Goal: Find specific page/section: Find specific page/section

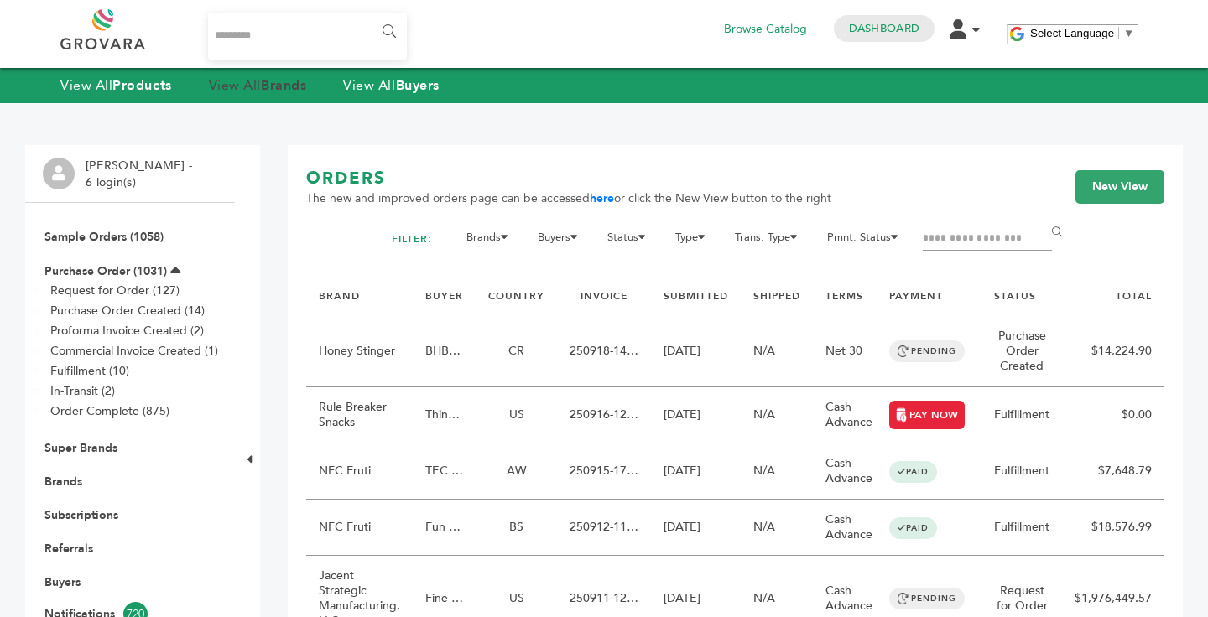
click at [242, 89] on link "View All Brands" at bounding box center [258, 85] width 98 height 18
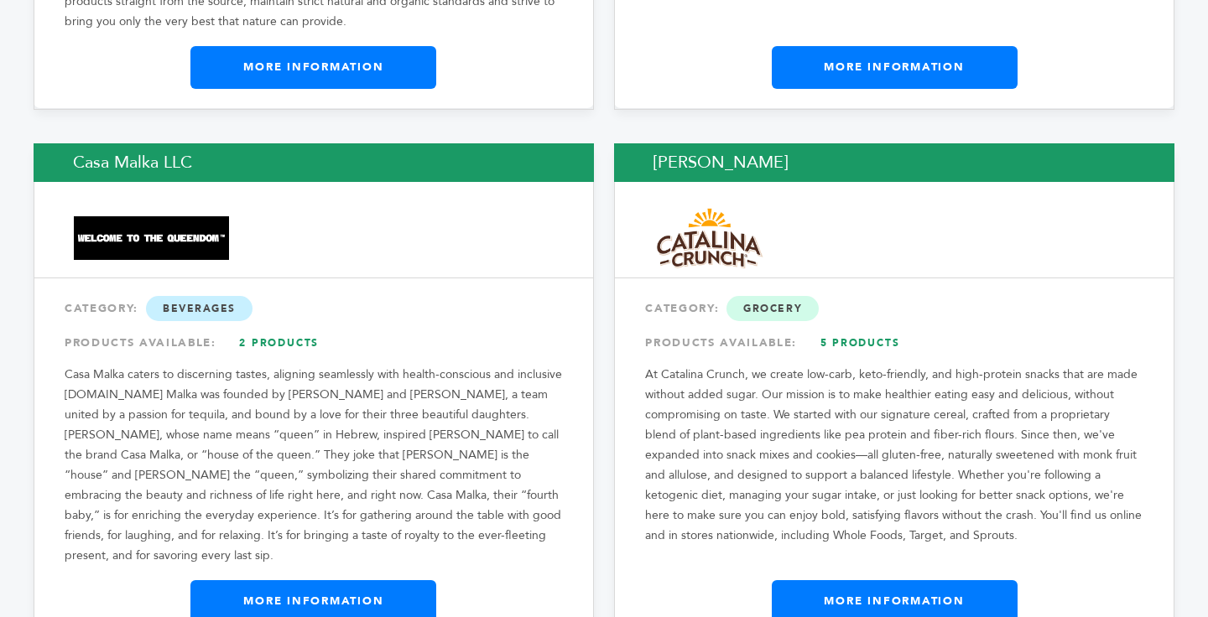
scroll to position [6440, 0]
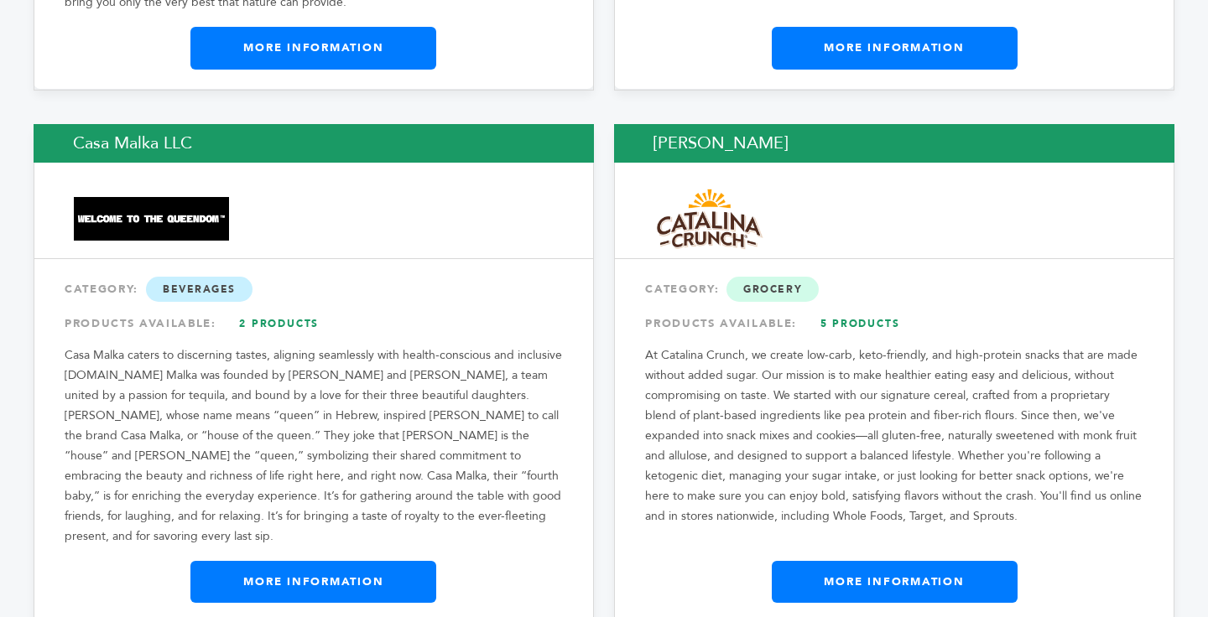
click at [989, 561] on link "More Information" at bounding box center [894, 582] width 246 height 42
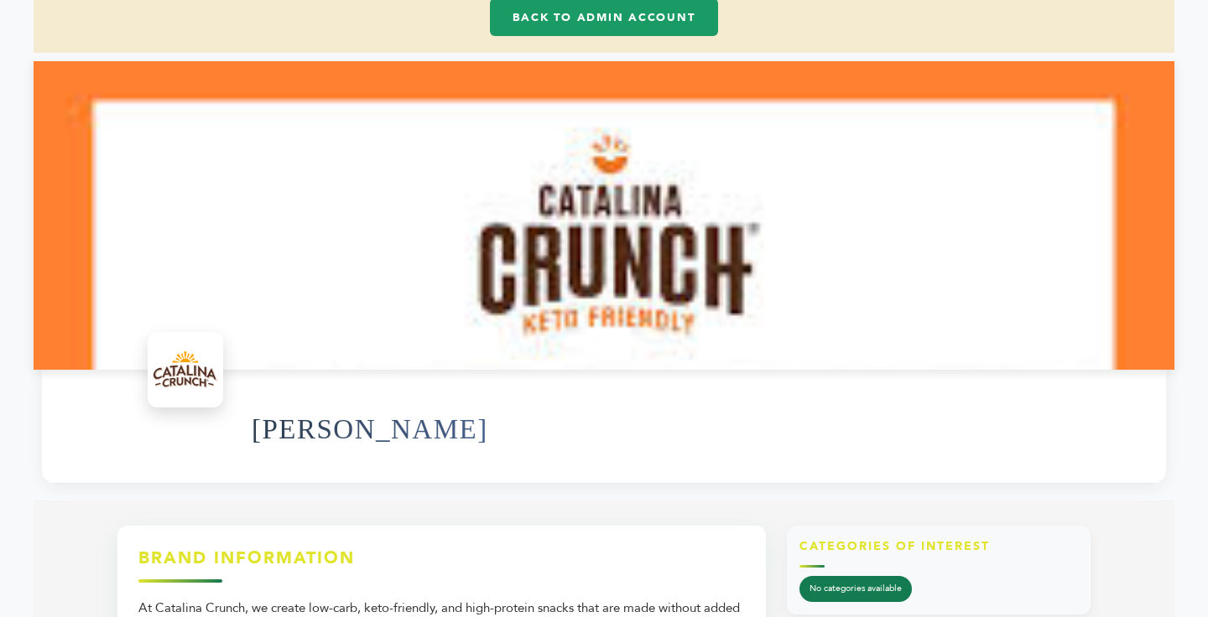
scroll to position [134, 0]
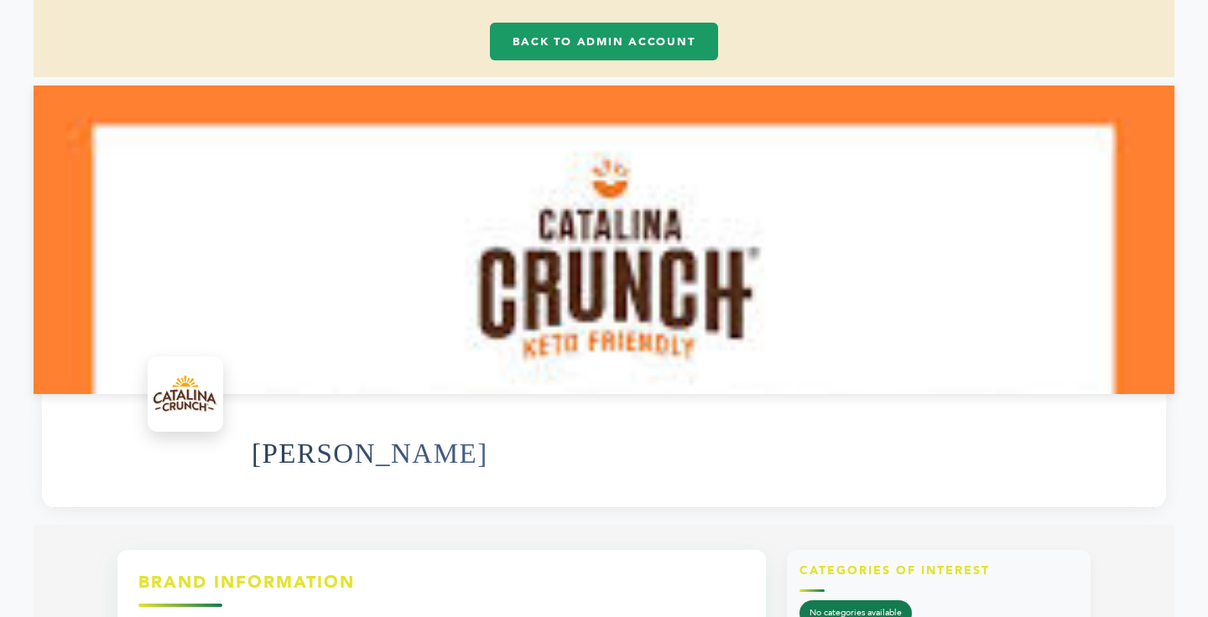
drag, startPoint x: 503, startPoint y: 122, endPoint x: 375, endPoint y: -5, distance: 180.3
click at [375, 0] on html "****** 0 0 Dashboard Edit Account Order Management Sign Out My Cart Your cart i…" at bounding box center [604, 174] width 1208 height 617
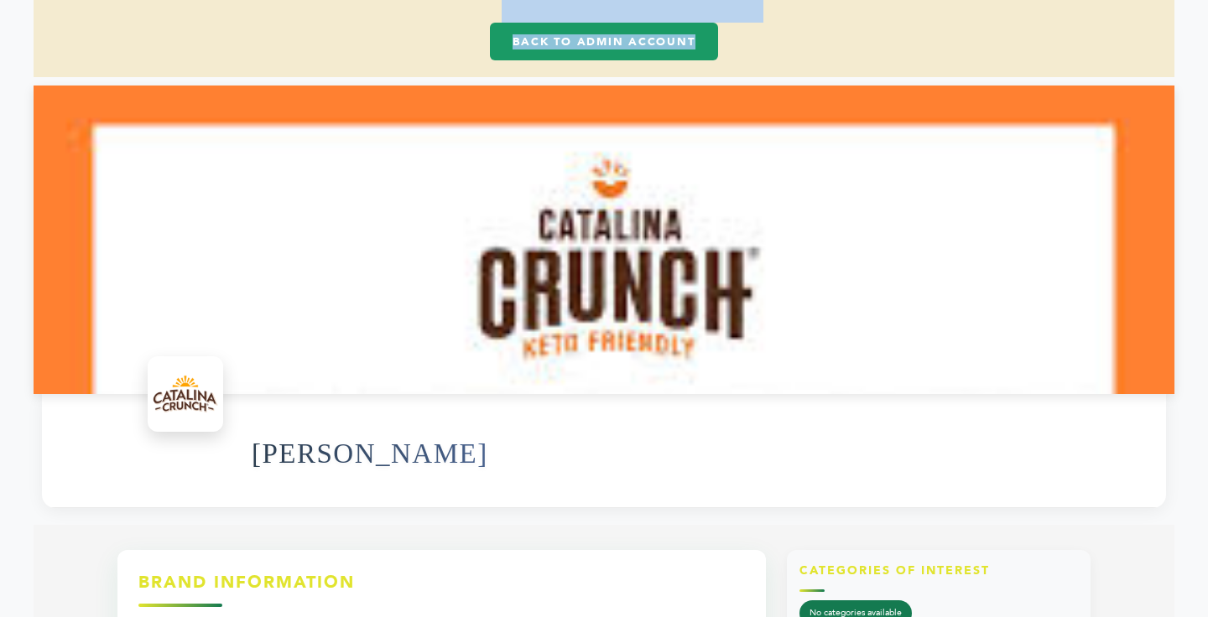
scroll to position [127, 0]
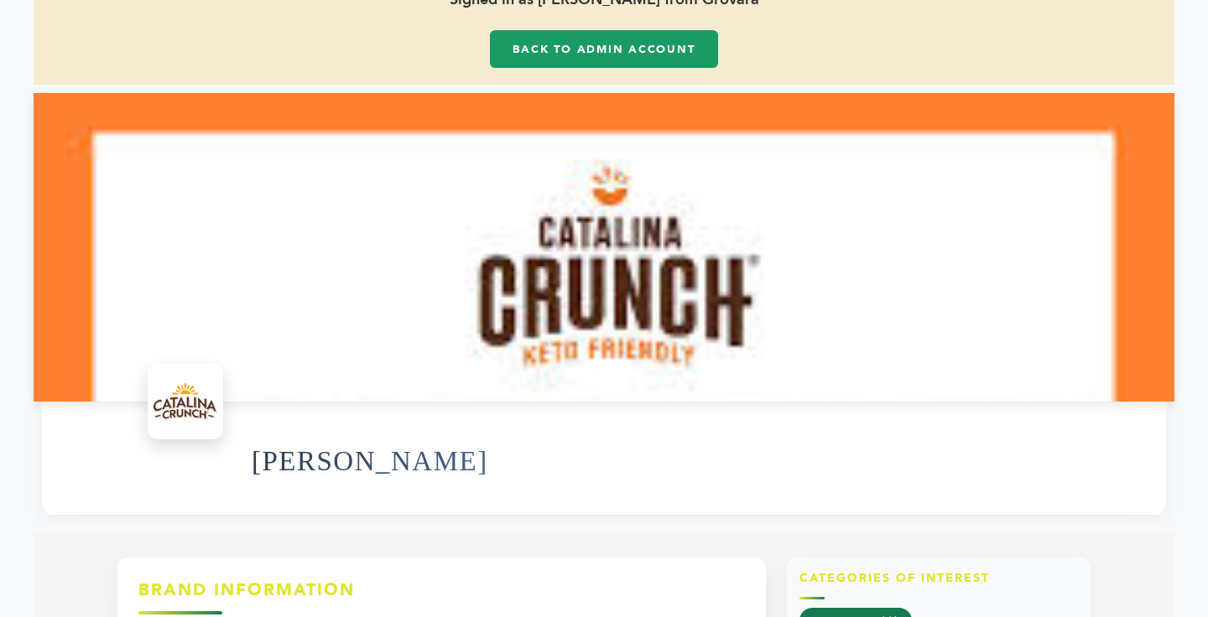
click at [447, 61] on div "Signed in as [PERSON_NAME] from Grovara Back to Admin Account" at bounding box center [604, 27] width 1140 height 115
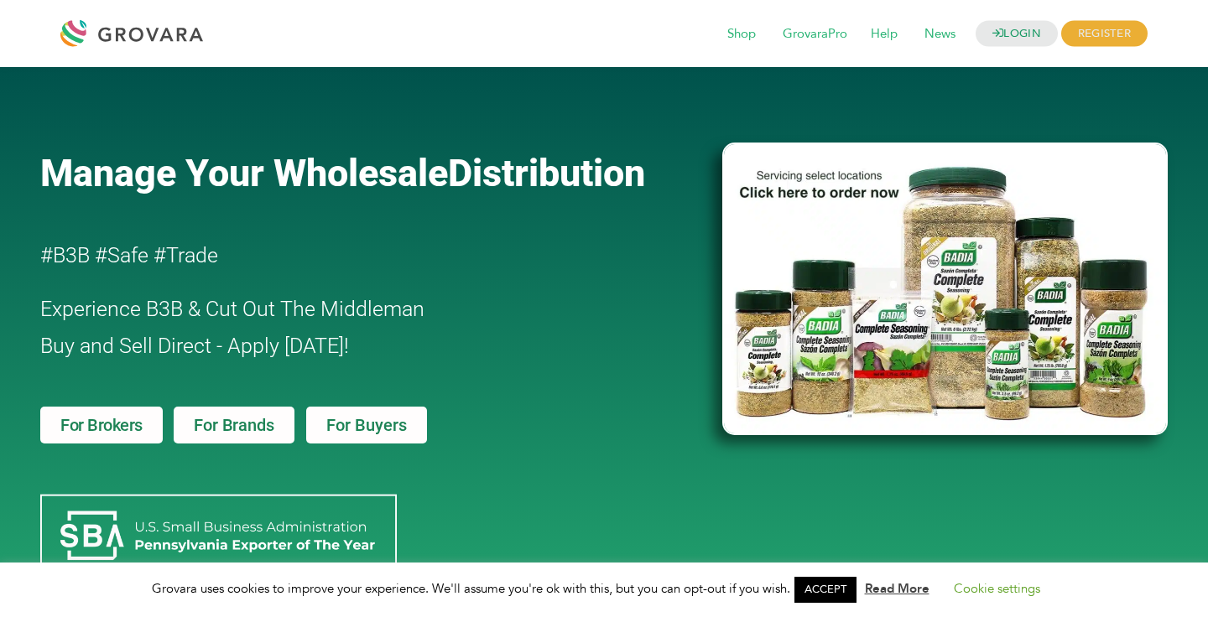
drag, startPoint x: 931, startPoint y: 119, endPoint x: 957, endPoint y: 114, distance: 26.5
click at [933, 119] on div at bounding box center [944, 105] width 445 height 42
click at [995, 39] on link "LOGIN" at bounding box center [1016, 34] width 82 height 26
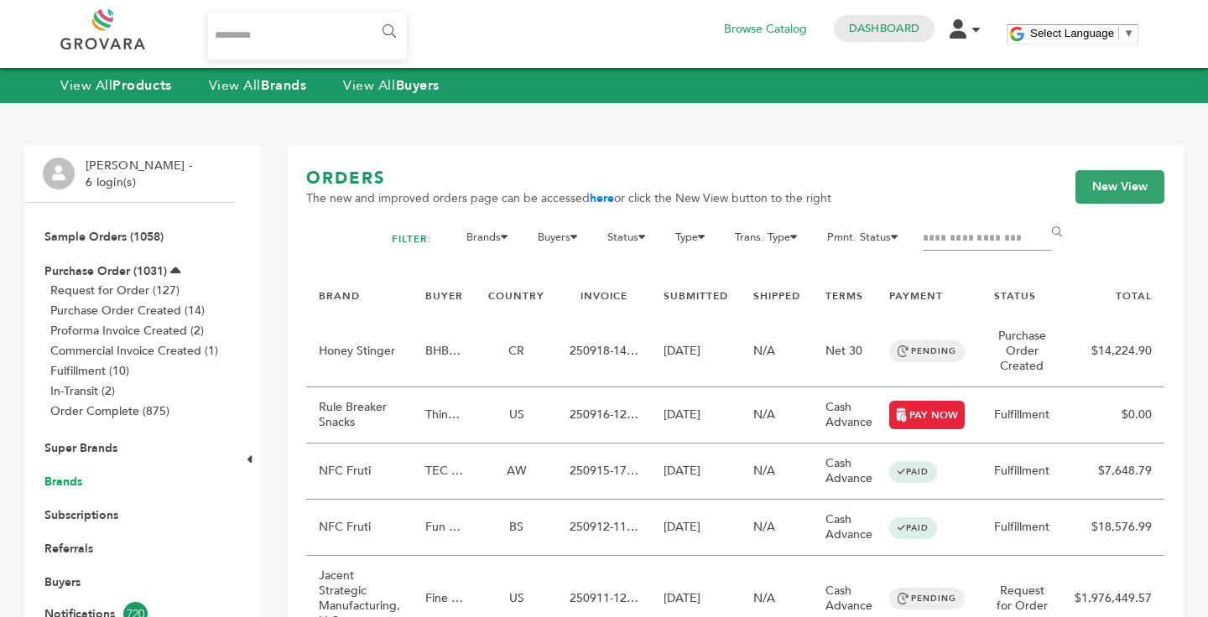
click at [69, 485] on link "Brands" at bounding box center [63, 482] width 38 height 16
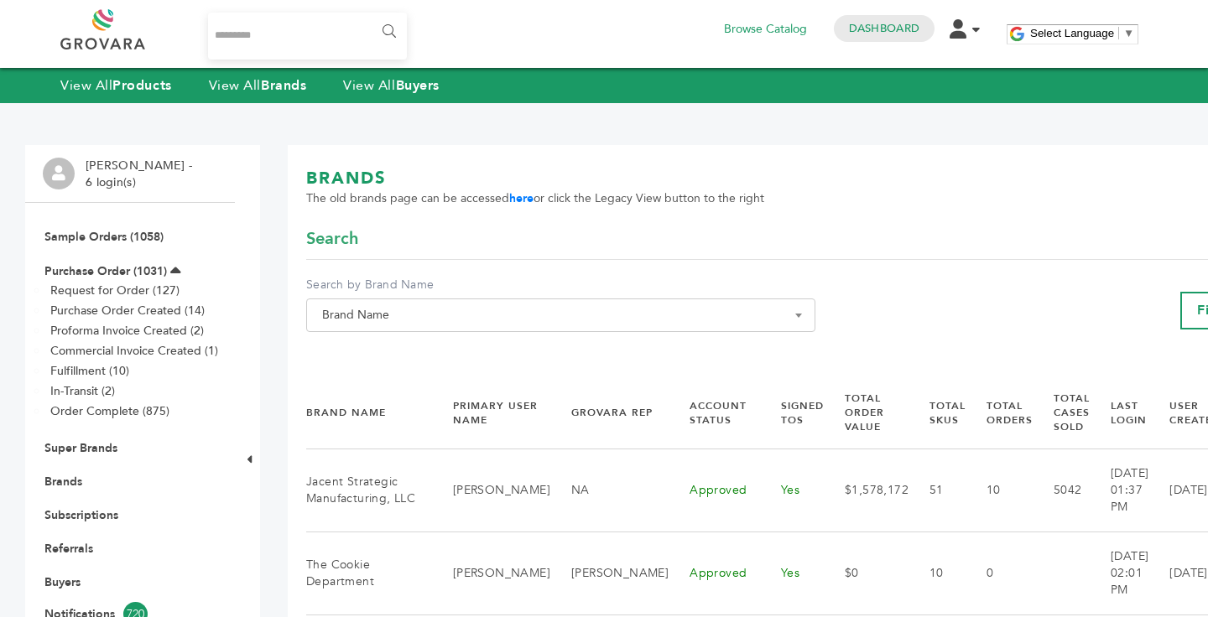
click at [475, 301] on span "Brand Name" at bounding box center [560, 316] width 509 height 34
click at [445, 341] on input "Search" at bounding box center [543, 345] width 467 height 21
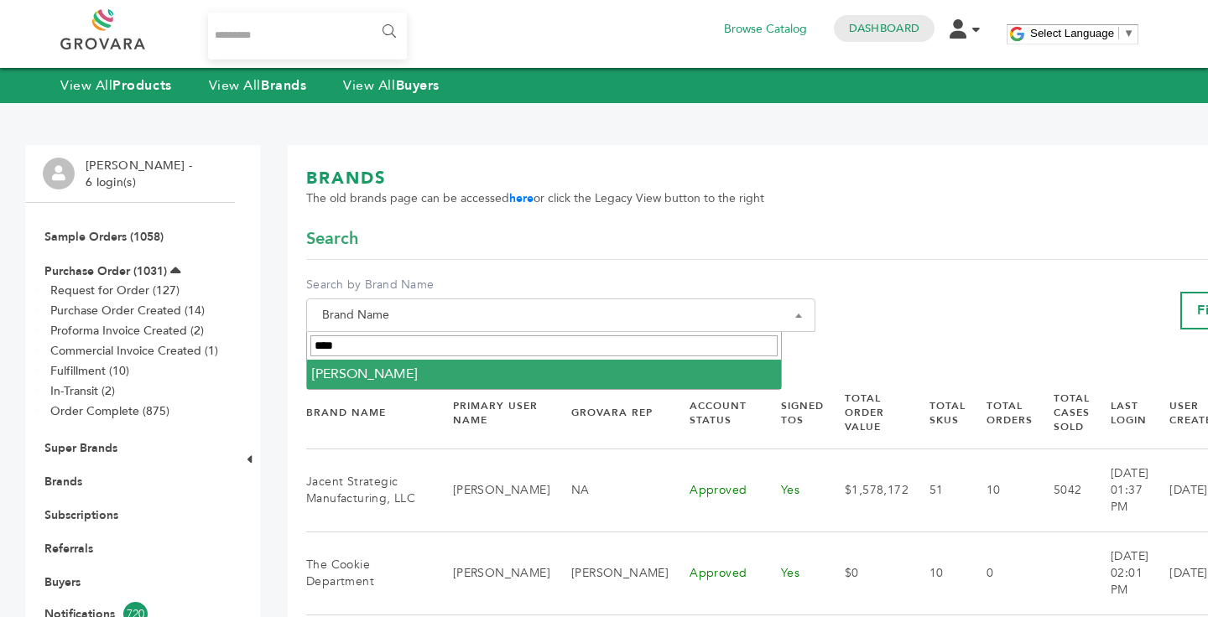
type input "****"
select select "**********"
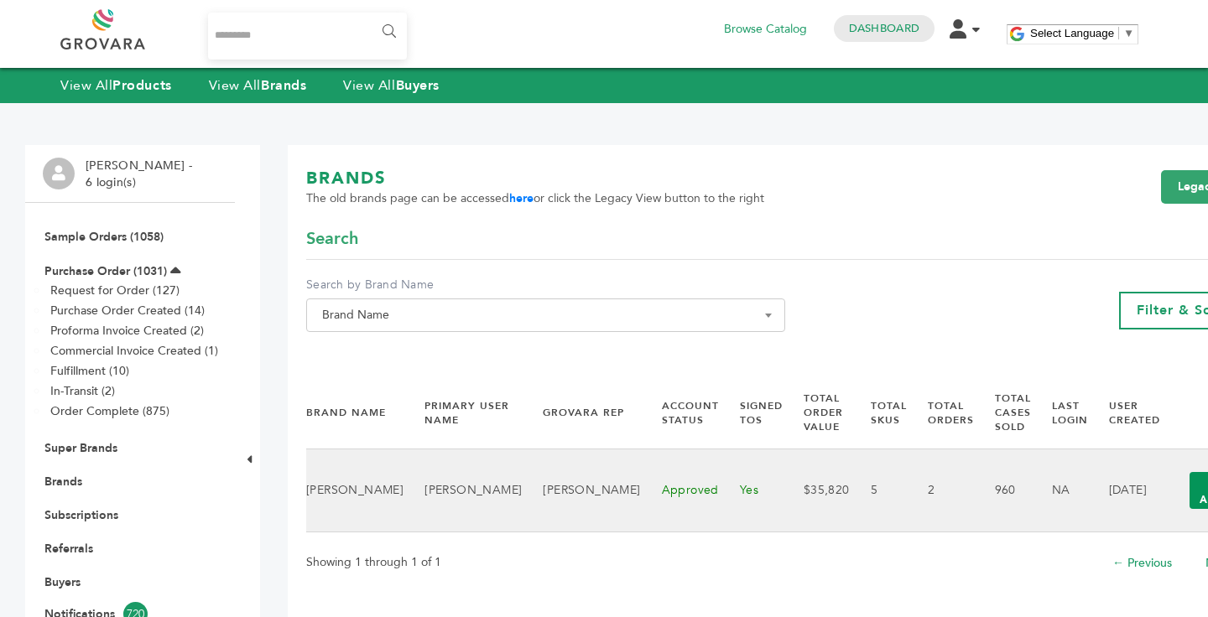
click at [1189, 500] on button "View Actions" at bounding box center [1221, 490] width 65 height 37
